Goal: Information Seeking & Learning: Learn about a topic

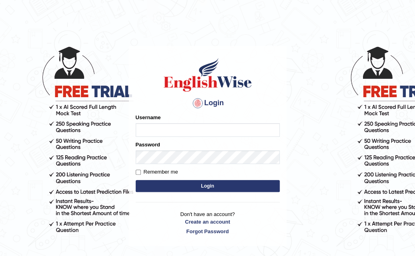
type input "AsfiyaS"
click at [187, 185] on button "Login" at bounding box center [208, 186] width 144 height 12
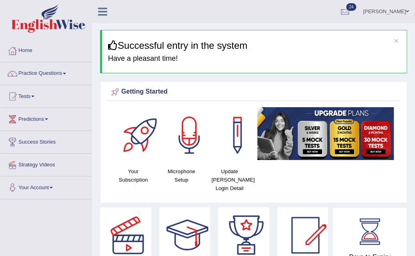
click at [46, 72] on link "Practice Questions" at bounding box center [45, 72] width 91 height 20
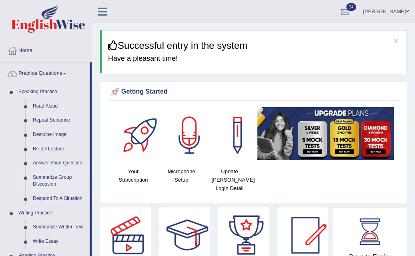
click at [50, 178] on link "Summarize Group Discussion" at bounding box center [59, 180] width 60 height 21
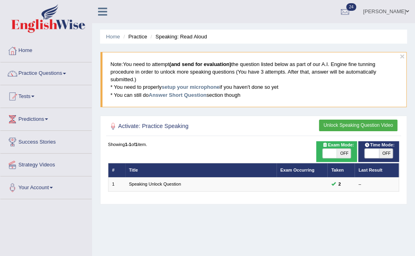
click at [345, 151] on span "OFF" at bounding box center [344, 154] width 14 height 10
checkbox input "true"
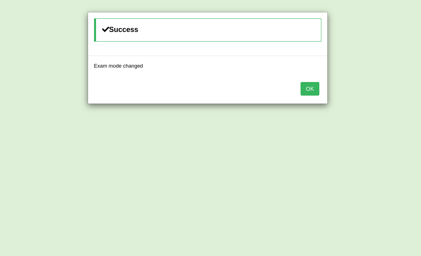
click at [312, 86] on button "OK" at bounding box center [310, 89] width 18 height 14
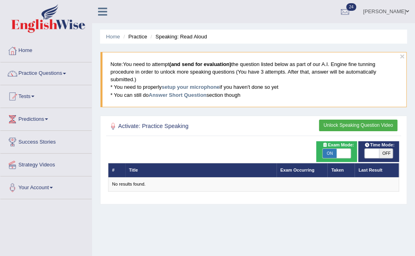
click at [391, 158] on div "Time Mode: ON OFF" at bounding box center [378, 151] width 41 height 21
click at [387, 151] on span "OFF" at bounding box center [386, 154] width 14 height 10
checkbox input "true"
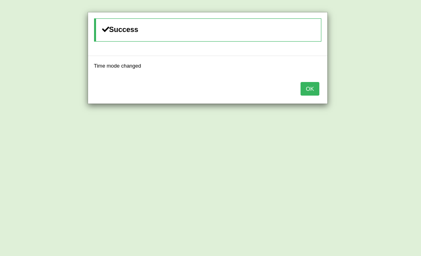
click at [310, 86] on button "OK" at bounding box center [310, 89] width 18 height 14
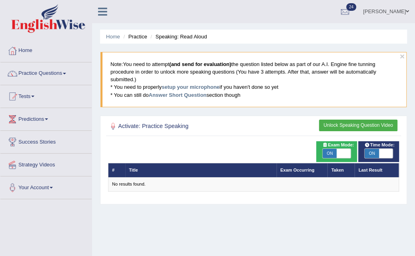
click at [329, 152] on span "ON" at bounding box center [330, 154] width 14 height 10
checkbox input "false"
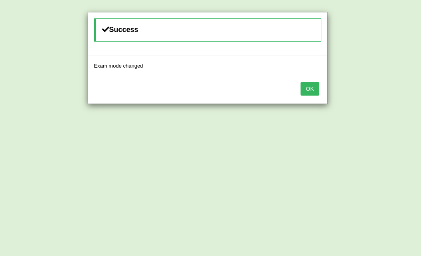
click at [315, 92] on button "OK" at bounding box center [310, 89] width 18 height 14
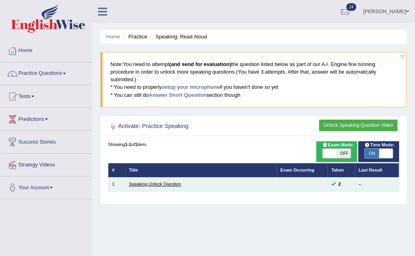
click at [175, 184] on link "Speaking Unlock Question" at bounding box center [155, 184] width 52 height 5
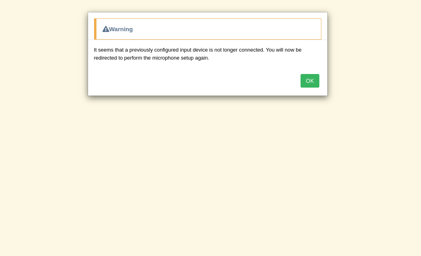
click at [308, 74] on button "OK" at bounding box center [310, 81] width 18 height 14
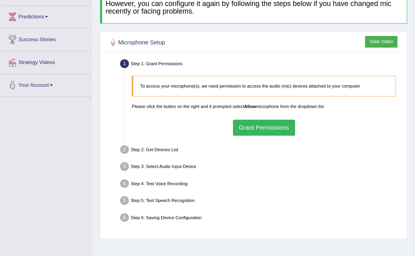
scroll to position [102, 0]
click at [280, 128] on button "Grant Permissions" at bounding box center [264, 128] width 62 height 16
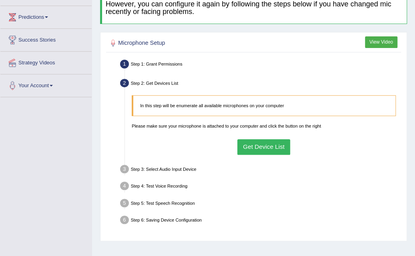
click at [271, 150] on button "Get Device List" at bounding box center [263, 147] width 53 height 16
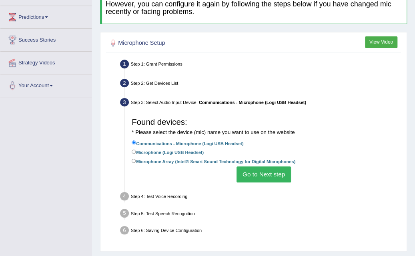
click at [268, 169] on button "Go to Next step" at bounding box center [264, 174] width 54 height 16
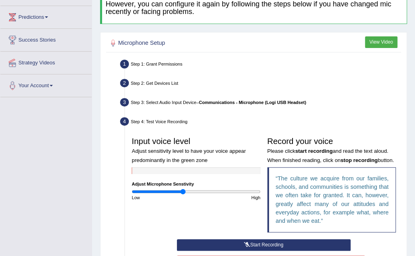
scroll to position [209, 0]
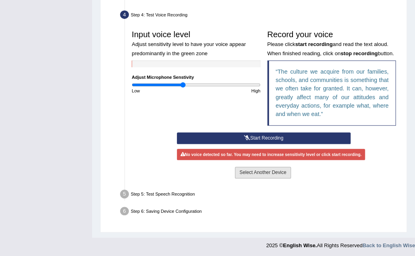
click at [257, 176] on button "Select Another Device" at bounding box center [263, 173] width 56 height 12
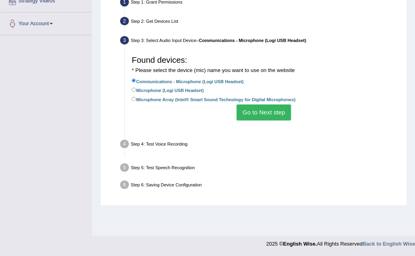
scroll to position [164, 0]
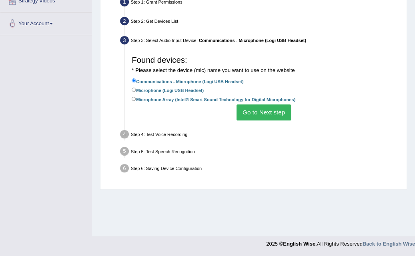
click at [259, 108] on button "Go to Next step" at bounding box center [264, 112] width 54 height 16
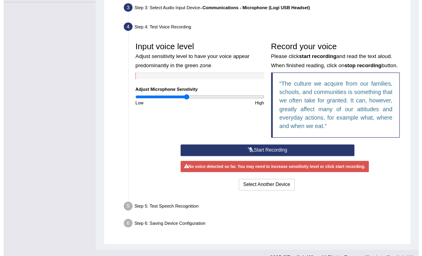
scroll to position [197, 0]
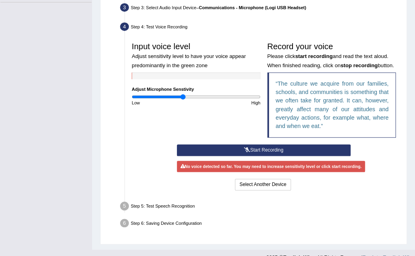
click at [252, 147] on button "Start Recording" at bounding box center [264, 150] width 174 height 12
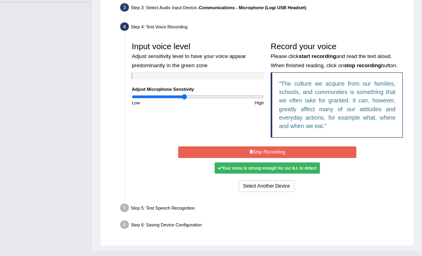
click at [230, 151] on button "Stop Recording" at bounding box center [267, 152] width 178 height 12
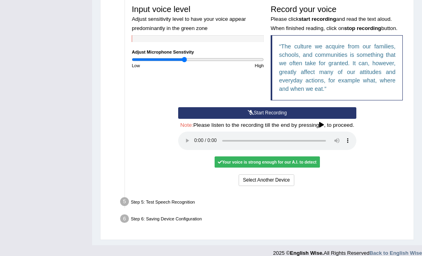
scroll to position [237, 0]
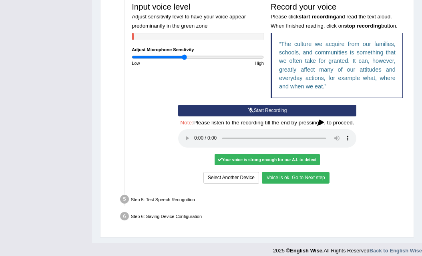
click at [293, 179] on button "Voice is ok. Go to Next step" at bounding box center [295, 178] width 67 height 12
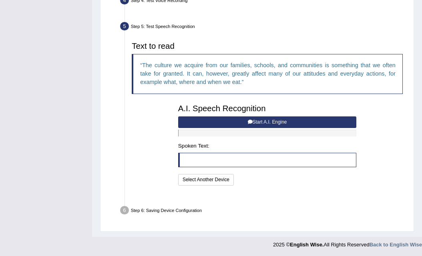
scroll to position [207, 0]
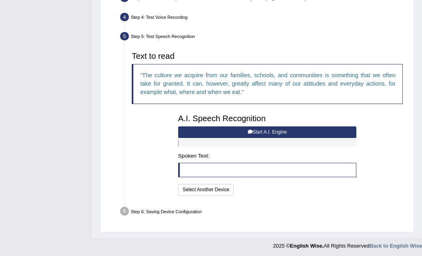
click at [289, 130] on button "Start A.I. Engine" at bounding box center [267, 132] width 178 height 12
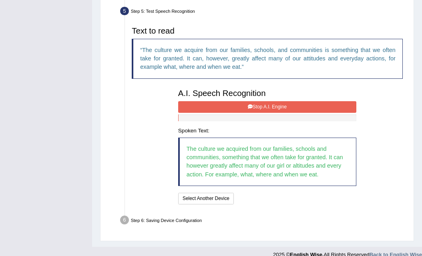
scroll to position [234, 0]
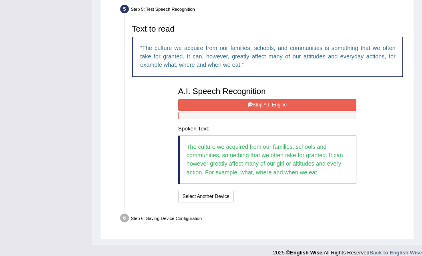
click at [279, 105] on button "Stop A.I. Engine" at bounding box center [267, 105] width 178 height 12
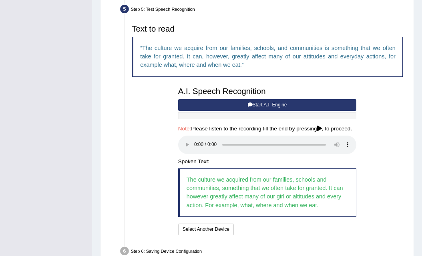
scroll to position [273, 0]
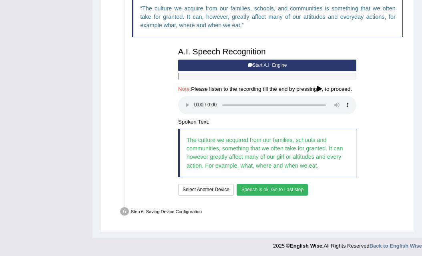
click at [291, 186] on button "Speech is ok. Go to Last step" at bounding box center [272, 190] width 71 height 12
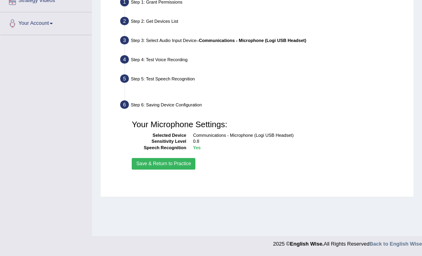
scroll to position [164, 0]
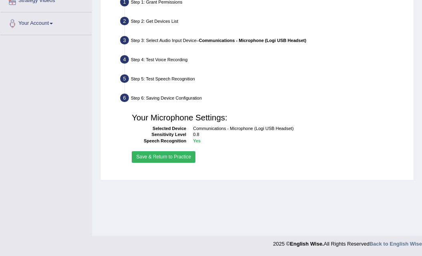
click at [163, 160] on button "Save & Return to Practice" at bounding box center [164, 157] width 64 height 12
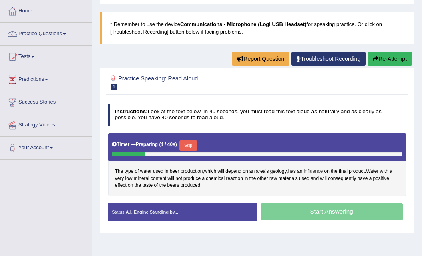
scroll to position [43, 0]
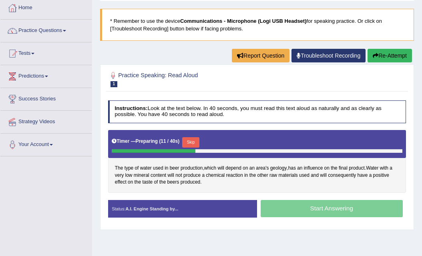
click at [27, 36] on link "Practice Questions" at bounding box center [45, 30] width 91 height 20
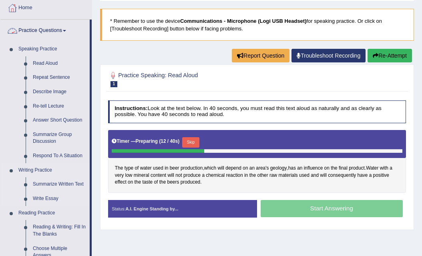
click at [19, 166] on link "Writing Practice" at bounding box center [52, 170] width 75 height 14
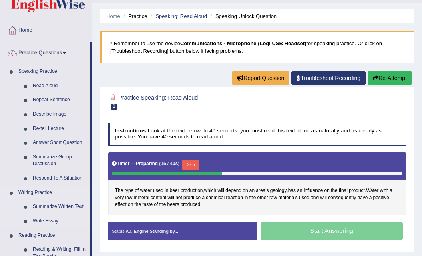
scroll to position [22, 0]
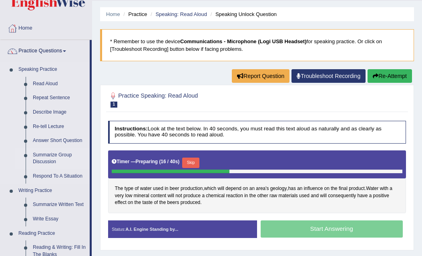
click at [34, 156] on link "Summarize Group Discussion" at bounding box center [59, 158] width 60 height 21
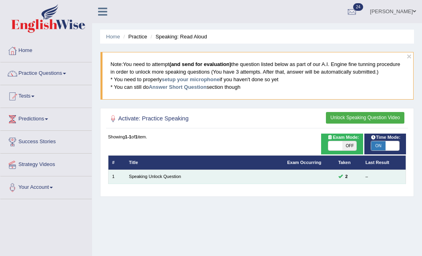
click at [139, 181] on td "Speaking Unlock Question" at bounding box center [204, 177] width 158 height 14
click at [137, 177] on link "Speaking Unlock Question" at bounding box center [155, 176] width 52 height 5
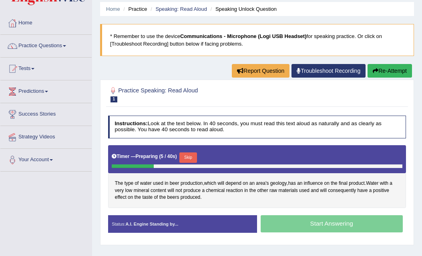
scroll to position [27, 0]
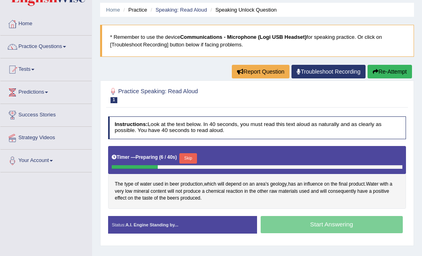
click at [25, 48] on link "Practice Questions" at bounding box center [45, 46] width 91 height 20
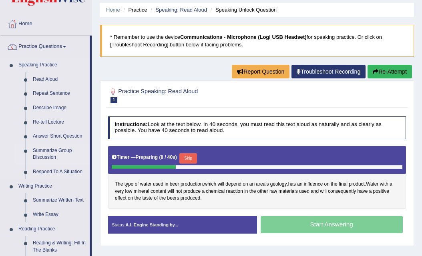
click at [31, 148] on link "Summarize Group Discussion" at bounding box center [59, 154] width 60 height 21
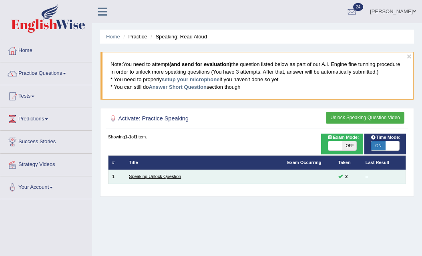
click at [175, 177] on link "Speaking Unlock Question" at bounding box center [155, 176] width 52 height 5
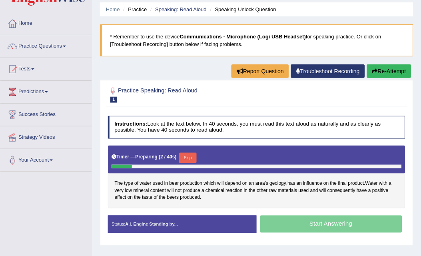
scroll to position [28, 0]
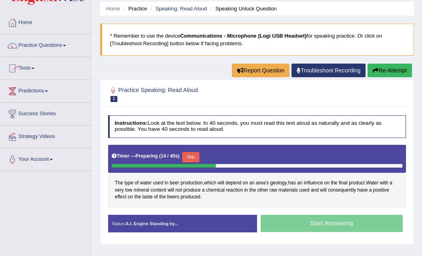
click at [191, 152] on button "Skip" at bounding box center [190, 157] width 17 height 10
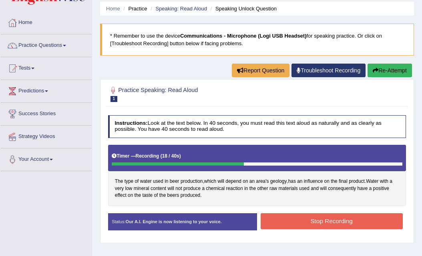
click at [371, 221] on button "Stop Recording" at bounding box center [332, 221] width 142 height 16
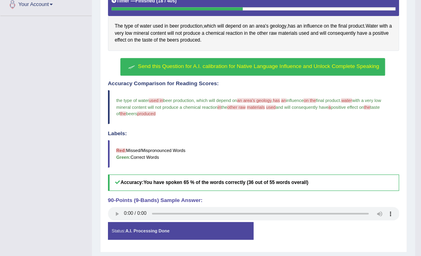
scroll to position [183, 0]
click at [298, 69] on button "Send this Question for A.I. calibration for Native Language Influence and Unloc…" at bounding box center [252, 67] width 265 height 18
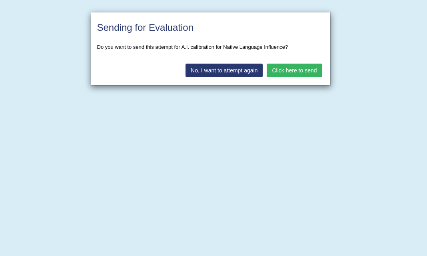
click at [298, 69] on button "Click here to send" at bounding box center [294, 71] width 55 height 14
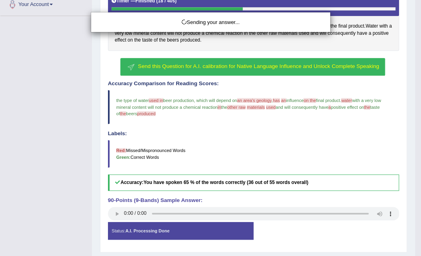
scroll to position [183, 0]
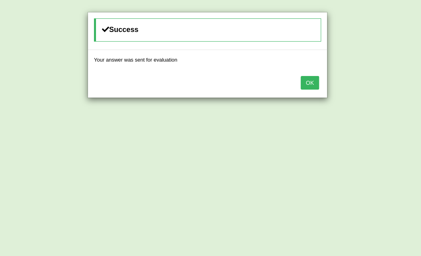
click at [315, 83] on button "OK" at bounding box center [310, 83] width 18 height 14
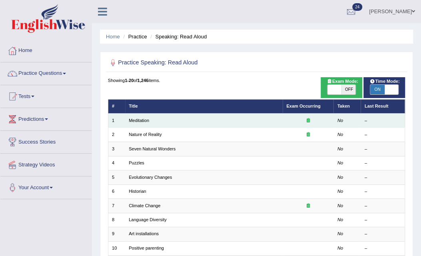
click at [212, 120] on td "Meditation" at bounding box center [204, 121] width 158 height 14
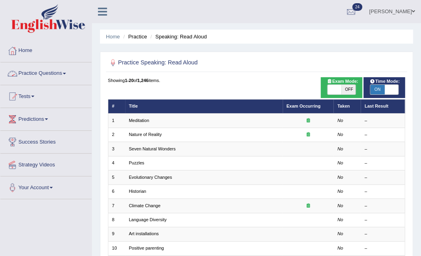
click at [46, 68] on link "Practice Questions" at bounding box center [45, 72] width 91 height 20
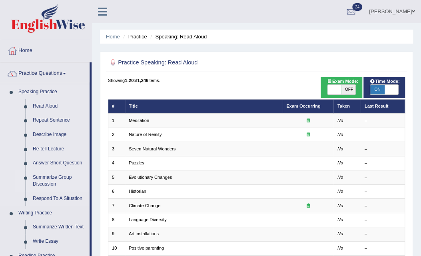
click at [46, 178] on link "Summarize Group Discussion" at bounding box center [59, 180] width 60 height 21
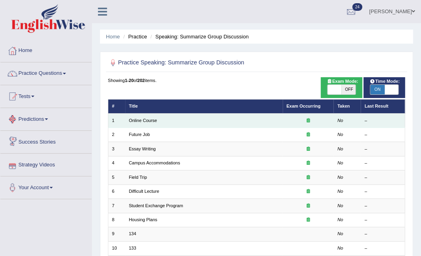
click at [141, 123] on td "Online Course" at bounding box center [204, 121] width 158 height 14
click at [142, 120] on link "Online Course" at bounding box center [143, 120] width 28 height 5
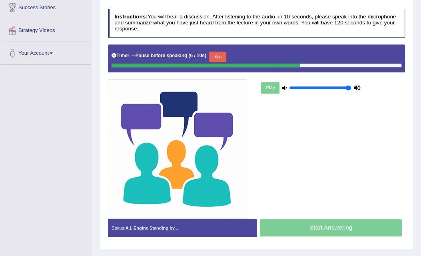
scroll to position [134, 0]
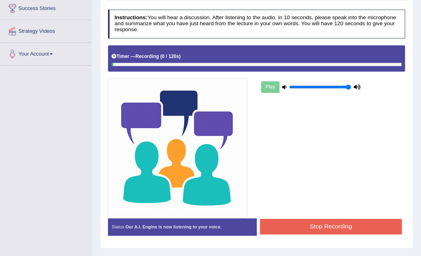
click at [328, 231] on button "Stop Recording" at bounding box center [331, 227] width 142 height 16
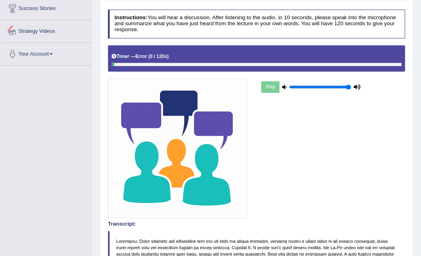
scroll to position [0, 0]
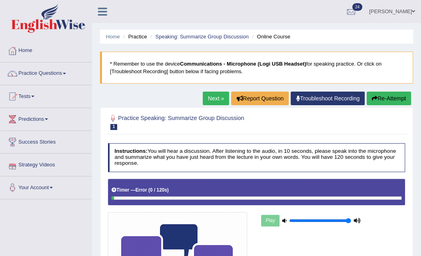
click at [29, 73] on link "Practice Questions" at bounding box center [45, 72] width 91 height 20
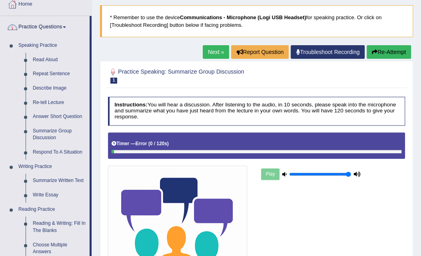
scroll to position [49, 0]
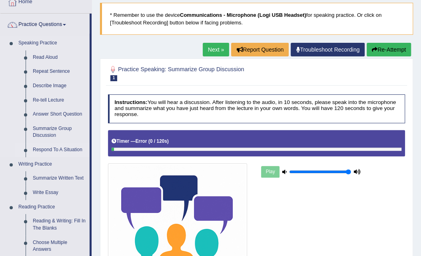
click at [47, 150] on link "Respond To A Situation" at bounding box center [59, 150] width 60 height 14
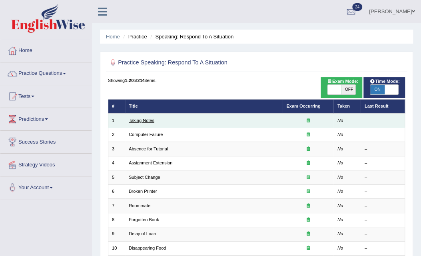
click at [147, 122] on link "Taking Notes" at bounding box center [142, 120] width 26 height 5
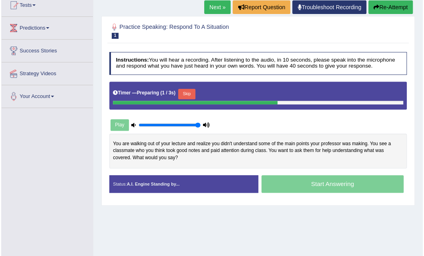
scroll to position [96, 0]
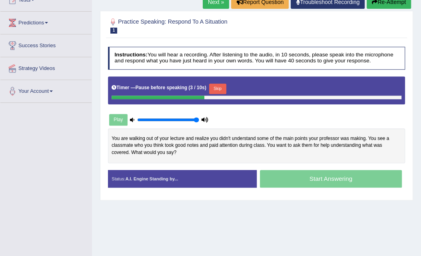
click at [221, 88] on button "Skip" at bounding box center [217, 89] width 17 height 10
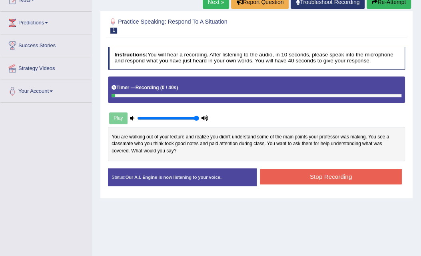
click at [311, 177] on button "Stop Recording" at bounding box center [331, 177] width 142 height 16
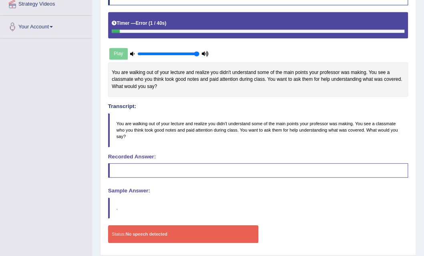
scroll to position [183, 0]
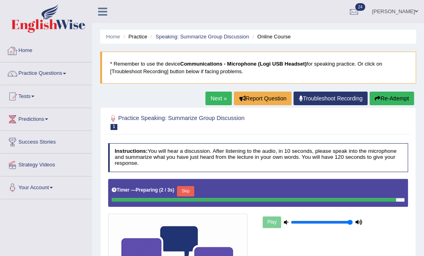
click at [32, 50] on link "Home" at bounding box center [45, 50] width 91 height 20
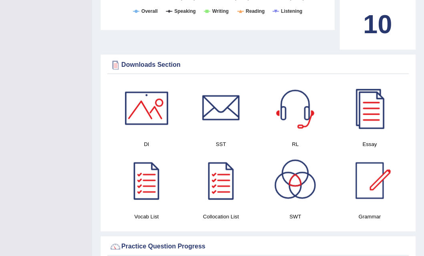
scroll to position [376, 0]
click at [292, 180] on div at bounding box center [295, 180] width 56 height 56
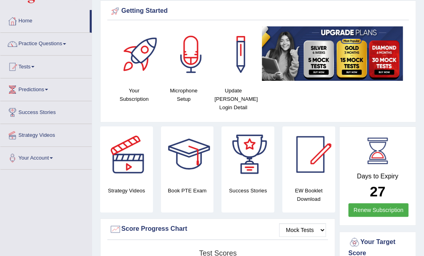
scroll to position [0, 0]
